Goal: Task Accomplishment & Management: Manage account settings

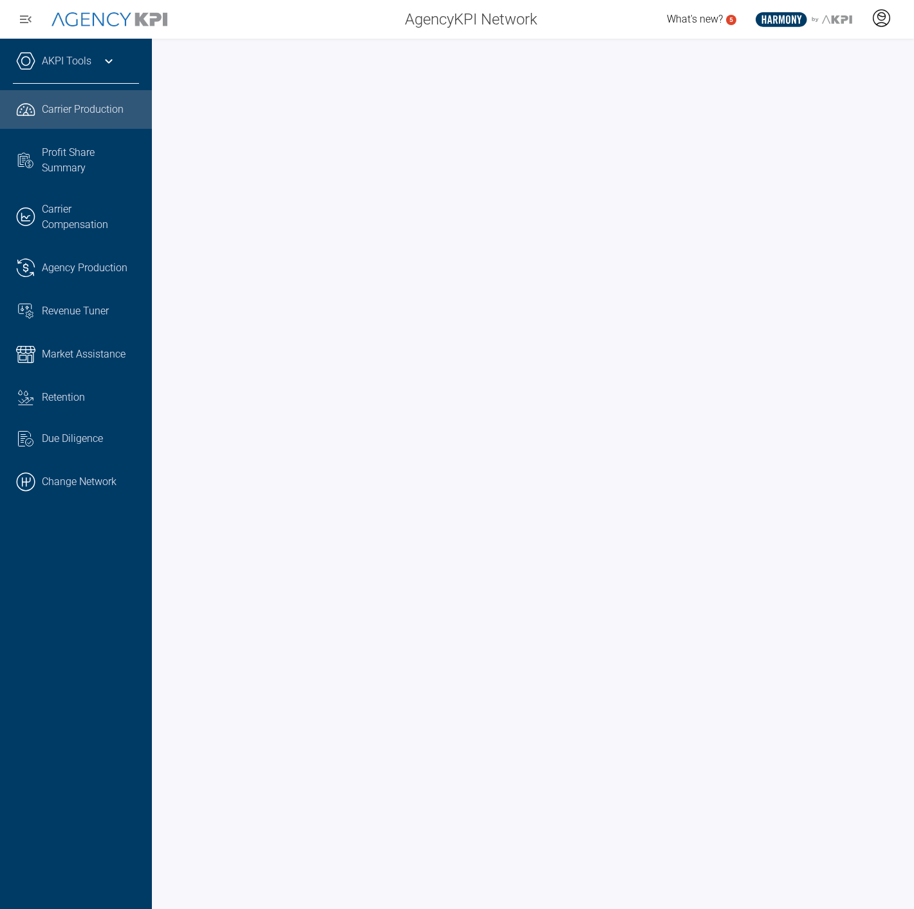
click at [885, 21] on icon at bounding box center [881, 17] width 19 height 19
click at [795, 91] on span "Log Out" at bounding box center [788, 89] width 33 height 10
